Goal: Check status: Check status

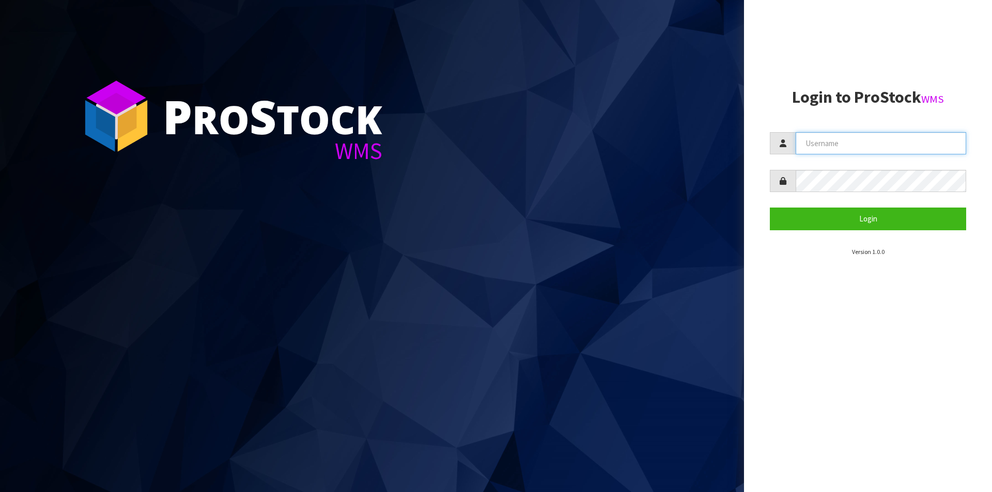
click at [815, 142] on input "text" at bounding box center [881, 143] width 170 height 22
type input "[PERSON_NAME][EMAIL_ADDRESS][DOMAIN_NAME]"
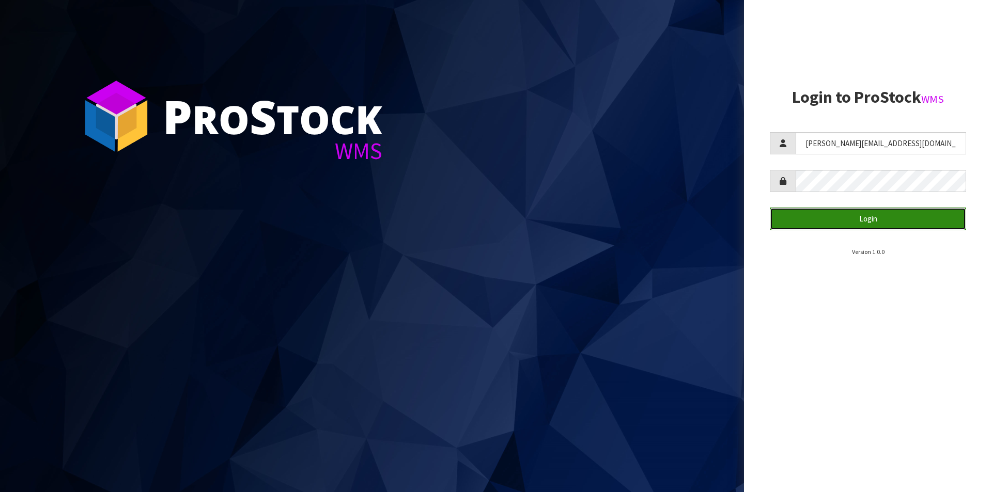
click at [838, 219] on button "Login" at bounding box center [868, 219] width 196 height 22
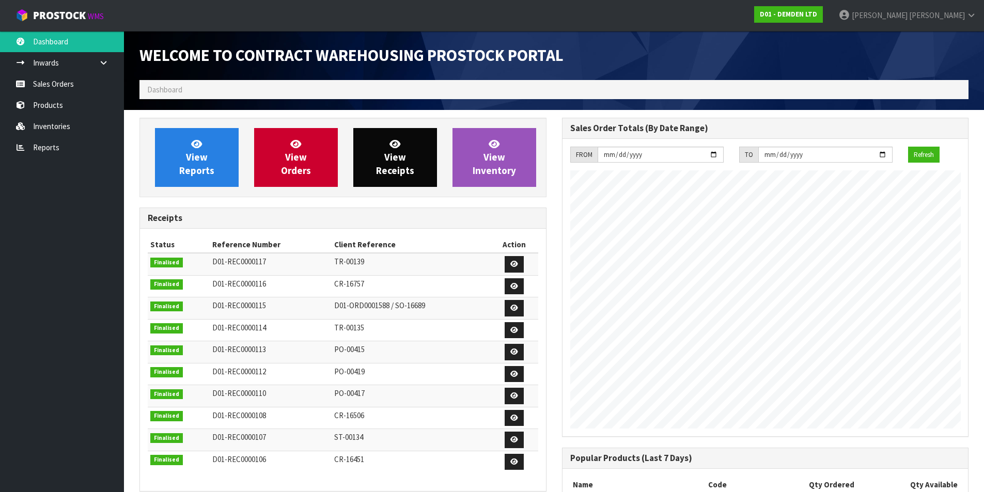
scroll to position [439, 422]
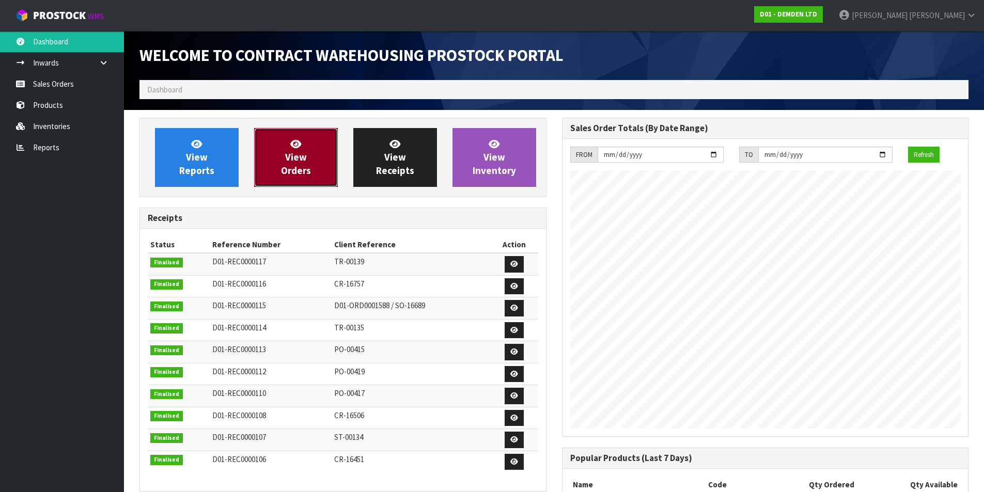
click at [309, 162] on link "View Orders" at bounding box center [296, 157] width 84 height 59
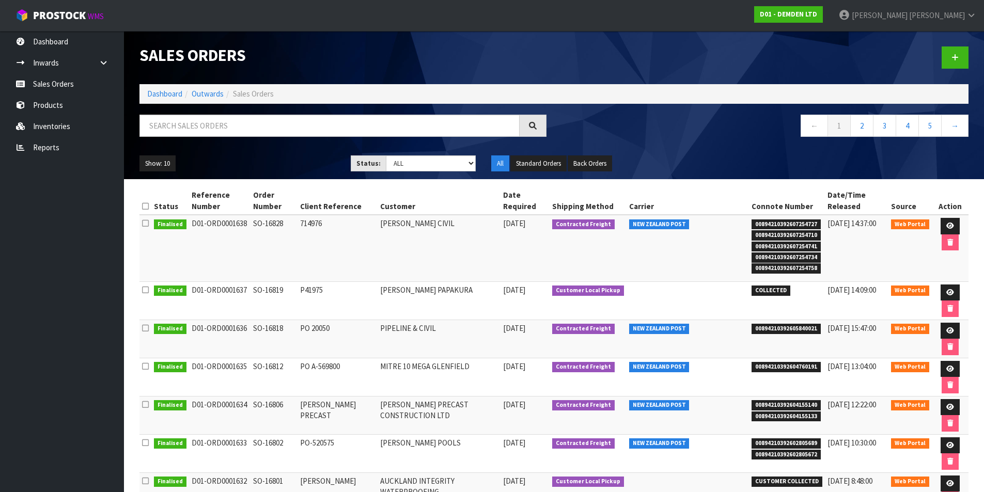
click at [803, 223] on span "00894210392607254727" at bounding box center [786, 225] width 69 height 10
copy li "00894210392607254727"
click at [167, 92] on link "Dashboard" at bounding box center [164, 94] width 35 height 10
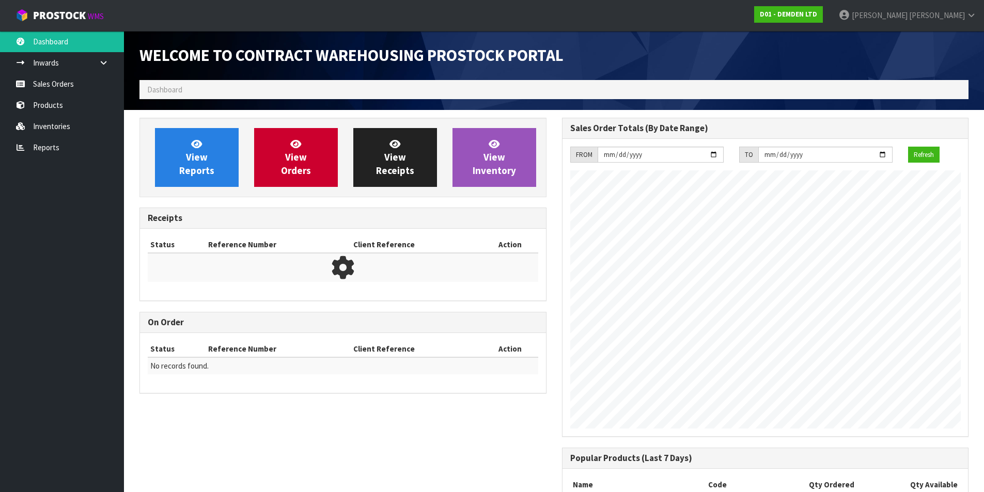
scroll to position [439, 422]
